Goal: Contribute content: Add original content to the website for others to see

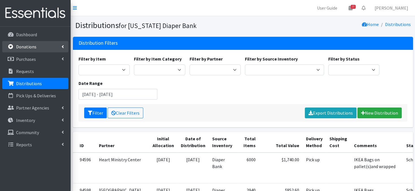
click at [27, 48] on p "Donations" at bounding box center [26, 47] width 20 height 6
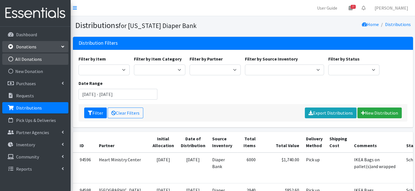
click at [12, 58] on icon at bounding box center [10, 59] width 7 height 5
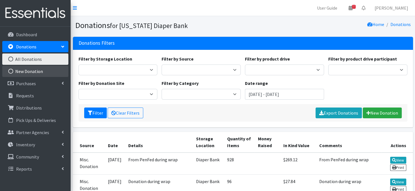
click at [10, 72] on icon at bounding box center [10, 71] width 7 height 5
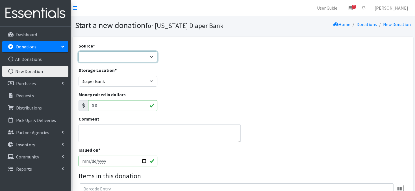
click at [148, 57] on select "Product Drive Manufacturer Donation Site Misc. Donation" at bounding box center [118, 56] width 79 height 11
select select "Donation Site"
click at [79, 51] on select "Product Drive Manufacturer Donation Site Misc. Donation" at bounding box center [118, 56] width 79 height 11
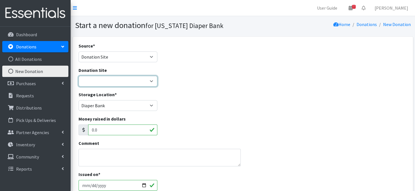
click at [151, 81] on select "Bigwheels to Butterflies Honeyman Rent ALL Omaha Children's Clinic Once Upon A …" at bounding box center [118, 81] width 79 height 11
select select "1034"
click at [79, 76] on select "Bigwheels to Butterflies Honeyman Rent ALL Omaha Children's Clinic Once Upon A …" at bounding box center [118, 81] width 79 height 11
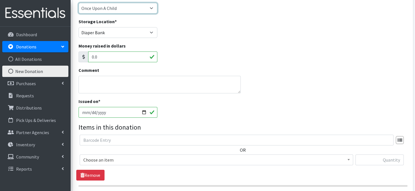
scroll to position [76, 0]
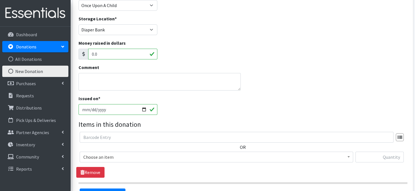
click at [142, 109] on input "2025-08-11" at bounding box center [118, 109] width 79 height 11
type input "[DATE]"
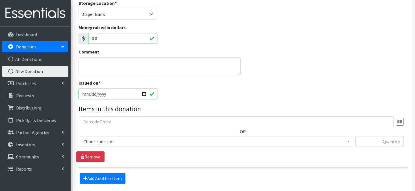
scroll to position [92, 0]
click at [142, 92] on input "[DATE]" at bounding box center [118, 93] width 79 height 11
click at [287, 92] on div "Issued on * 2025-08-06" at bounding box center [242, 91] width 333 height 24
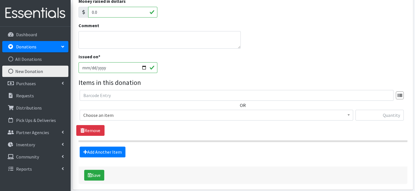
scroll to position [120, 0]
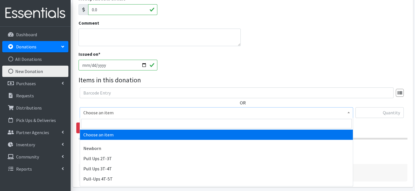
click at [346, 111] on span at bounding box center [349, 111] width 6 height 9
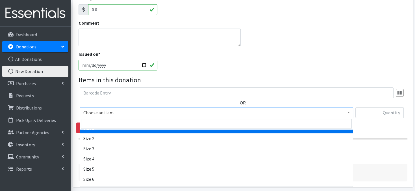
scroll to position [68, 0]
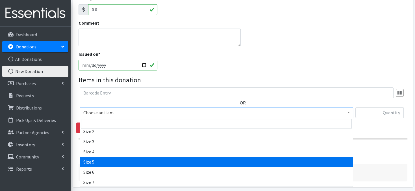
select select "3686"
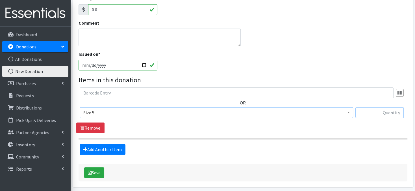
click at [378, 111] on input "text" at bounding box center [380, 112] width 48 height 11
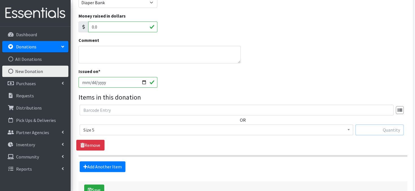
scroll to position [111, 0]
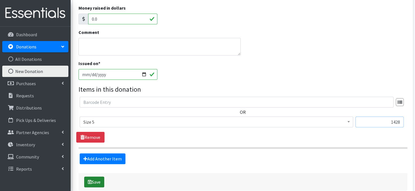
type input "1428"
click at [97, 183] on button "Save" at bounding box center [94, 181] width 20 height 11
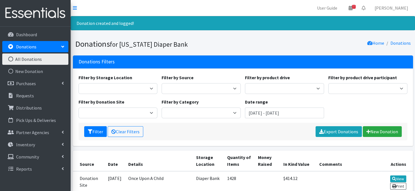
click at [12, 59] on icon at bounding box center [10, 59] width 7 height 5
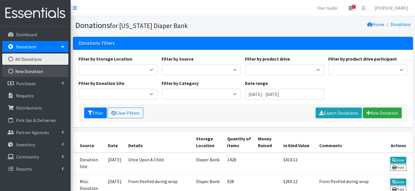
click at [13, 72] on icon at bounding box center [10, 71] width 7 height 5
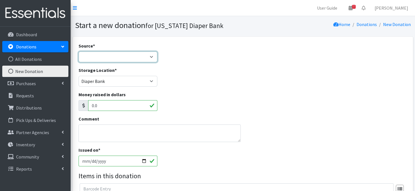
click at [145, 56] on select "Product Drive Manufacturer Donation Site Misc. Donation" at bounding box center [118, 56] width 79 height 11
select select "Misc. Donation"
click at [79, 51] on select "Product Drive Manufacturer Donation Site Misc. Donation" at bounding box center [118, 56] width 79 height 11
click at [94, 131] on textarea "Comment" at bounding box center [160, 133] width 163 height 18
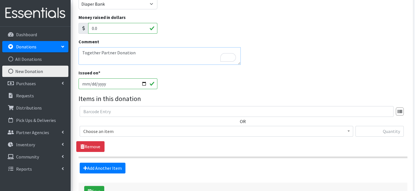
scroll to position [79, 0]
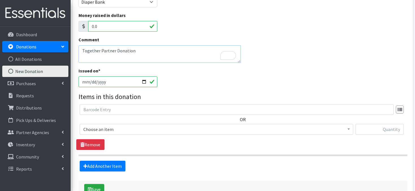
type textarea "Together Partner Donation"
click at [145, 80] on input "2025-08-11" at bounding box center [118, 81] width 79 height 11
type input "[DATE]"
click at [349, 130] on span at bounding box center [349, 128] width 6 height 9
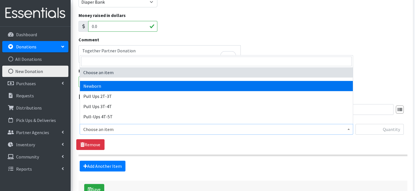
select select "3681"
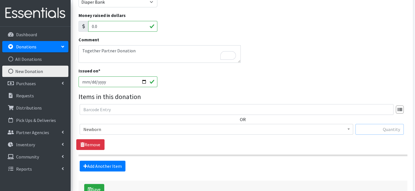
click at [370, 129] on input "text" at bounding box center [380, 129] width 48 height 11
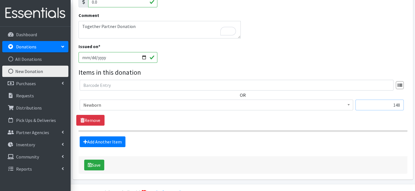
scroll to position [117, 0]
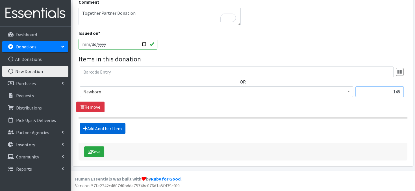
type input "148"
click at [101, 129] on link "Add Another Item" at bounding box center [103, 128] width 46 height 11
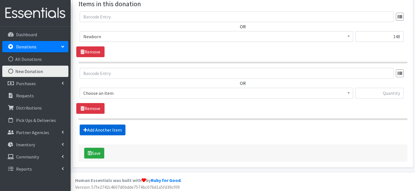
scroll to position [173, 0]
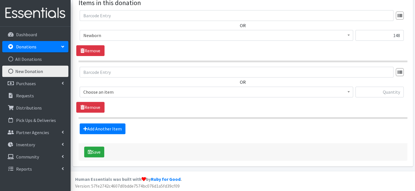
click at [343, 90] on span "Choose an item" at bounding box center [216, 92] width 266 height 8
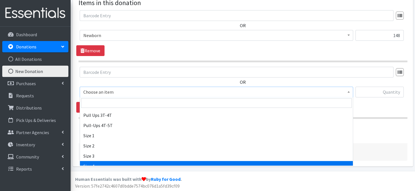
scroll to position [34, 0]
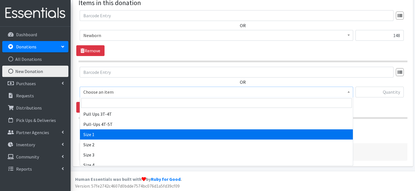
select select "3682"
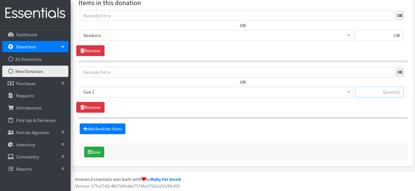
click at [369, 91] on input "text" at bounding box center [380, 91] width 48 height 11
click at [376, 91] on input "text" at bounding box center [380, 91] width 48 height 11
type input "966"
click at [106, 127] on link "Add Another Item" at bounding box center [103, 128] width 46 height 11
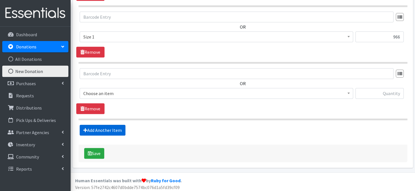
scroll to position [230, 0]
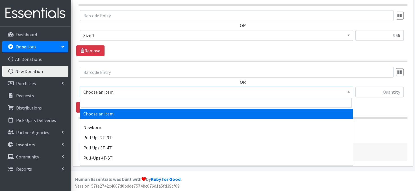
click at [347, 92] on span at bounding box center [349, 91] width 6 height 9
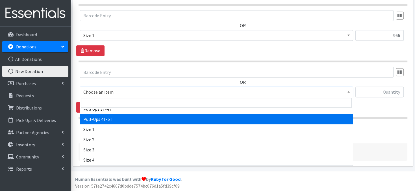
scroll to position [45, 0]
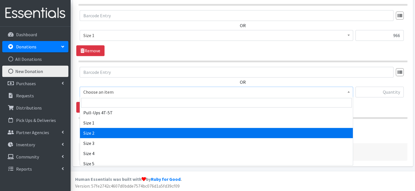
select select "3683"
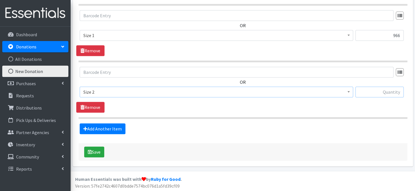
click at [389, 92] on input "text" at bounding box center [380, 91] width 48 height 11
type input "6948"
click at [107, 129] on link "Add Another Item" at bounding box center [103, 128] width 46 height 11
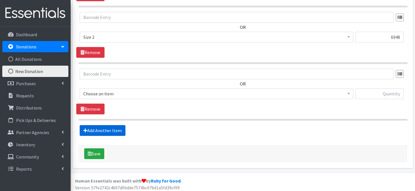
scroll to position [286, 0]
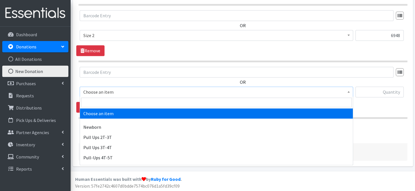
click at [350, 90] on span at bounding box center [349, 91] width 6 height 9
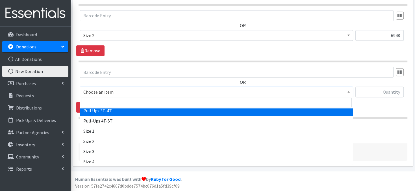
scroll to position [45, 0]
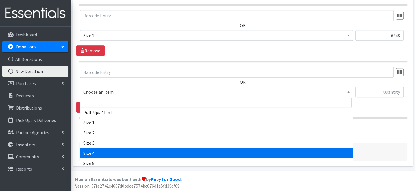
select select "3685"
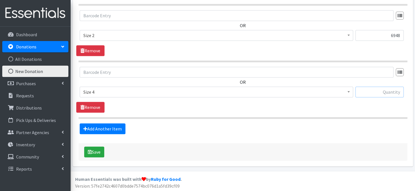
click at [373, 91] on input "text" at bounding box center [380, 91] width 48 height 11
type input "1912"
click at [101, 130] on link "Add Another Item" at bounding box center [103, 128] width 46 height 11
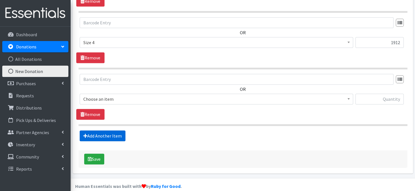
scroll to position [342, 0]
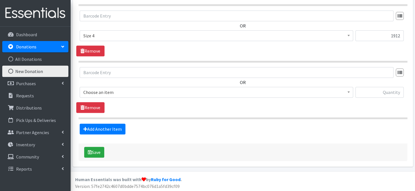
click at [347, 90] on span at bounding box center [349, 91] width 6 height 9
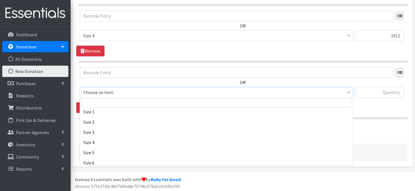
scroll to position [57, 0]
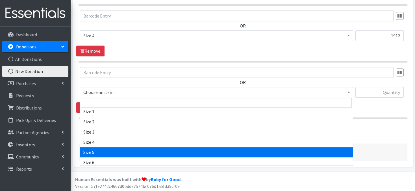
select select "3686"
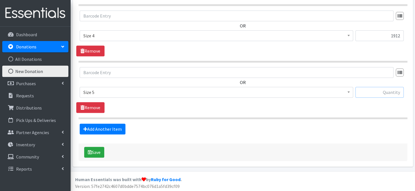
click at [379, 92] on input "text" at bounding box center [380, 92] width 48 height 11
type input "168"
click at [106, 128] on link "Add Another Item" at bounding box center [103, 129] width 46 height 11
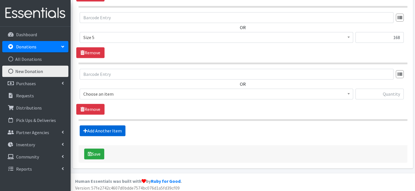
scroll to position [399, 0]
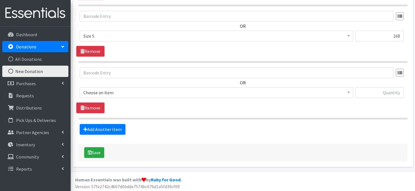
click at [348, 93] on span at bounding box center [349, 91] width 6 height 9
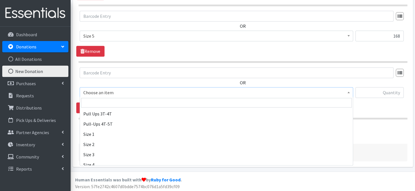
scroll to position [60, 0]
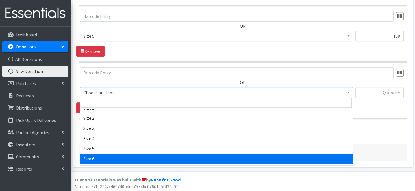
select select "3687"
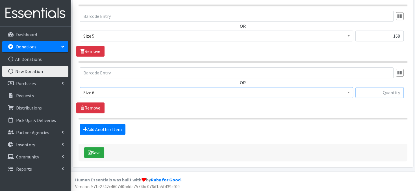
click at [389, 92] on input "text" at bounding box center [380, 92] width 48 height 11
type input "192"
click at [111, 128] on link "Add Another Item" at bounding box center [103, 129] width 46 height 11
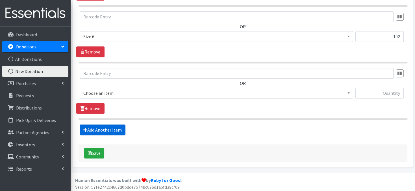
scroll to position [455, 0]
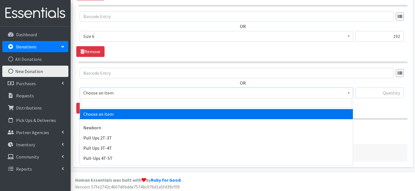
click at [351, 92] on span at bounding box center [349, 92] width 6 height 9
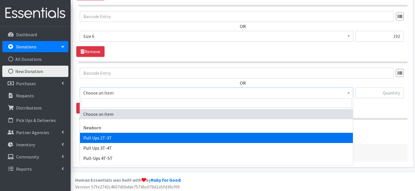
select select "3696"
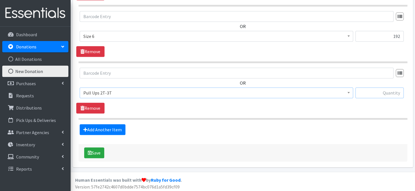
click at [385, 93] on input "text" at bounding box center [380, 92] width 48 height 11
type input "128"
click at [92, 129] on link "Add Another Item" at bounding box center [103, 129] width 46 height 11
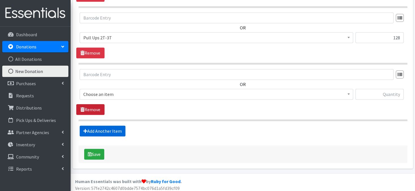
scroll to position [511, 0]
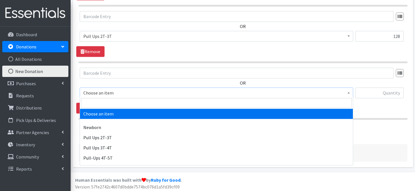
click at [348, 92] on b at bounding box center [349, 92] width 2 height 1
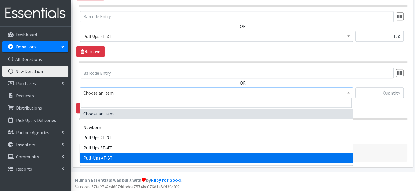
select select "14766"
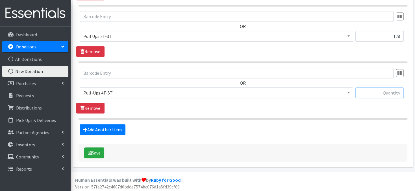
click at [395, 92] on input "text" at bounding box center [380, 92] width 48 height 11
type input "58"
click at [89, 150] on icon "submit" at bounding box center [90, 152] width 4 height 5
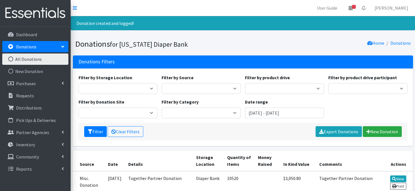
click at [10, 60] on icon at bounding box center [10, 59] width 7 height 5
